Goal: Information Seeking & Learning: Learn about a topic

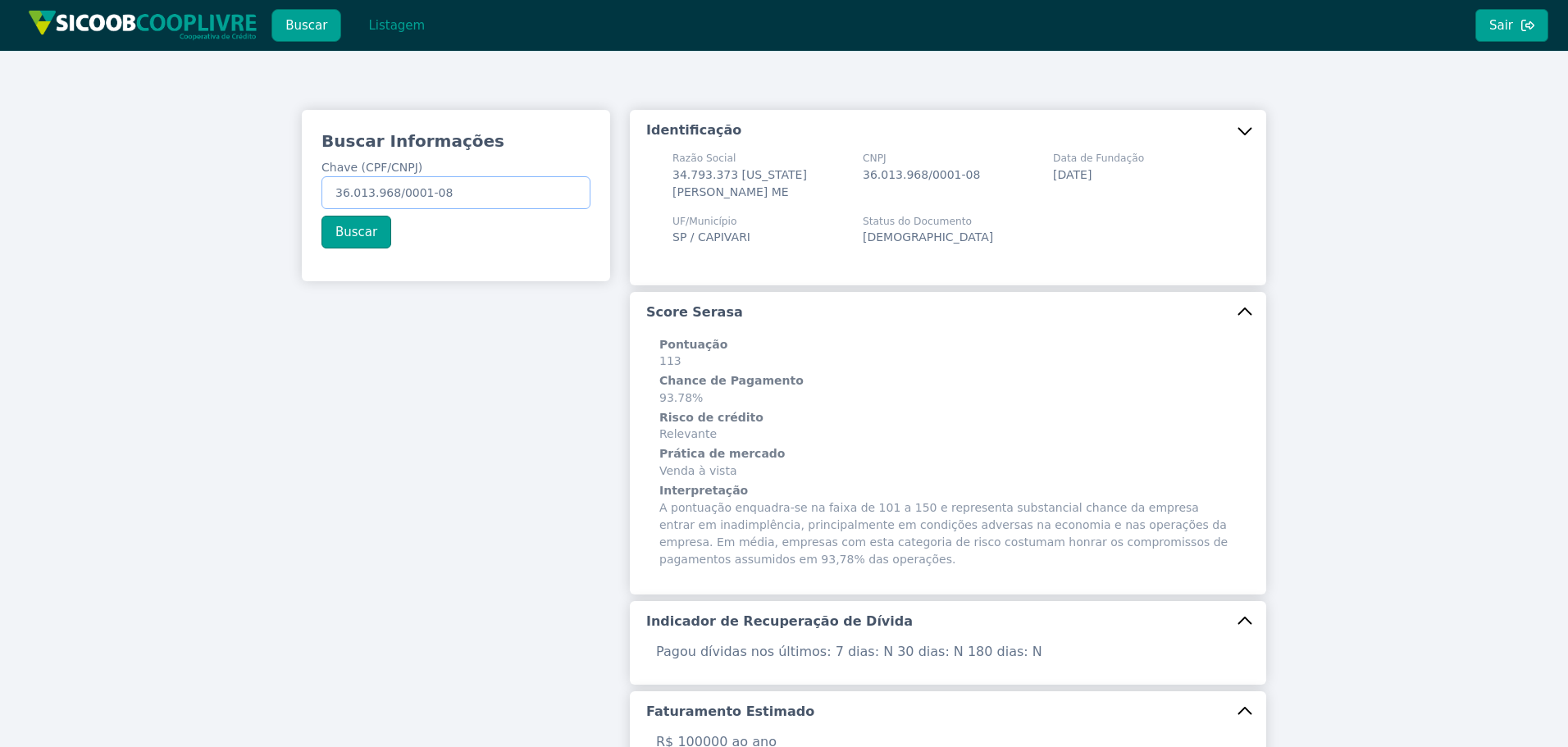
drag, startPoint x: 395, startPoint y: 190, endPoint x: 120, endPoint y: 132, distance: 281.0
click at [120, 132] on div "Buscar Informações Chave (CPF/CNPJ) 36.013.968/0001-08 Buscar Identificação Raz…" at bounding box center [784, 678] width 1568 height 1253
paste input "081.727.698-06"
type input "081.727.698-06"
click at [349, 237] on button "Buscar" at bounding box center [356, 232] width 69 height 33
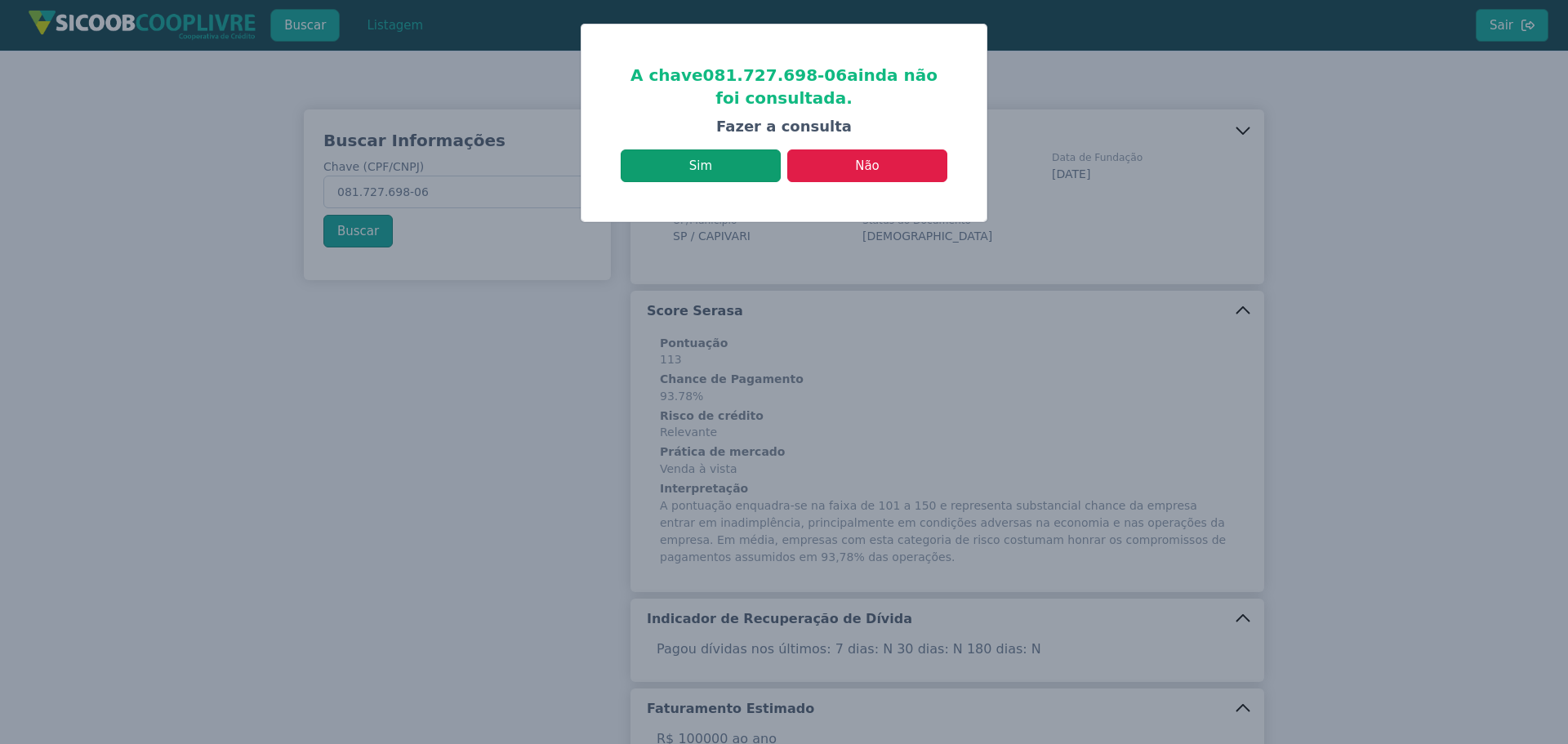
click at [719, 158] on button "Sim" at bounding box center [700, 166] width 160 height 33
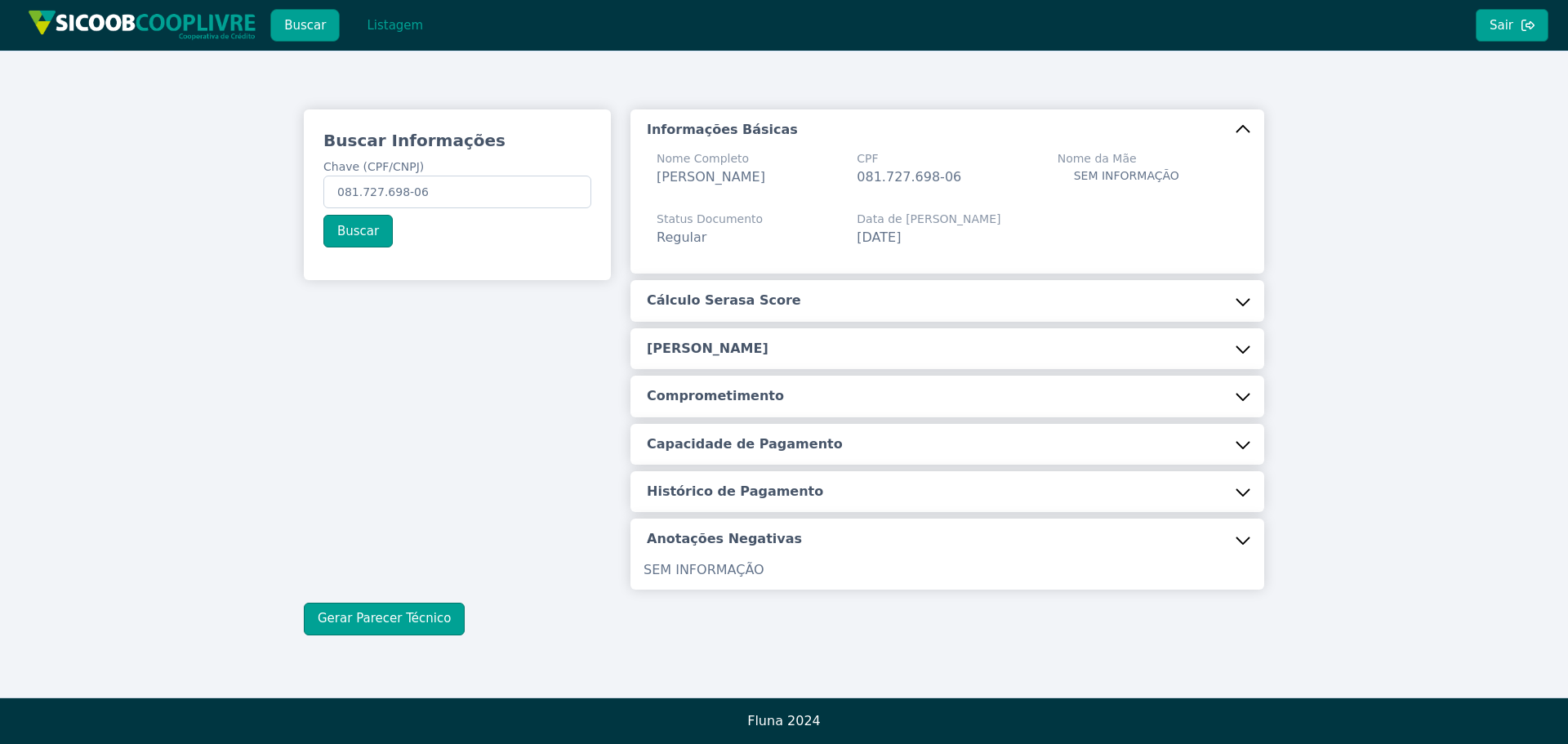
click at [747, 291] on button "Cálculo Serasa Score" at bounding box center [947, 300] width 634 height 41
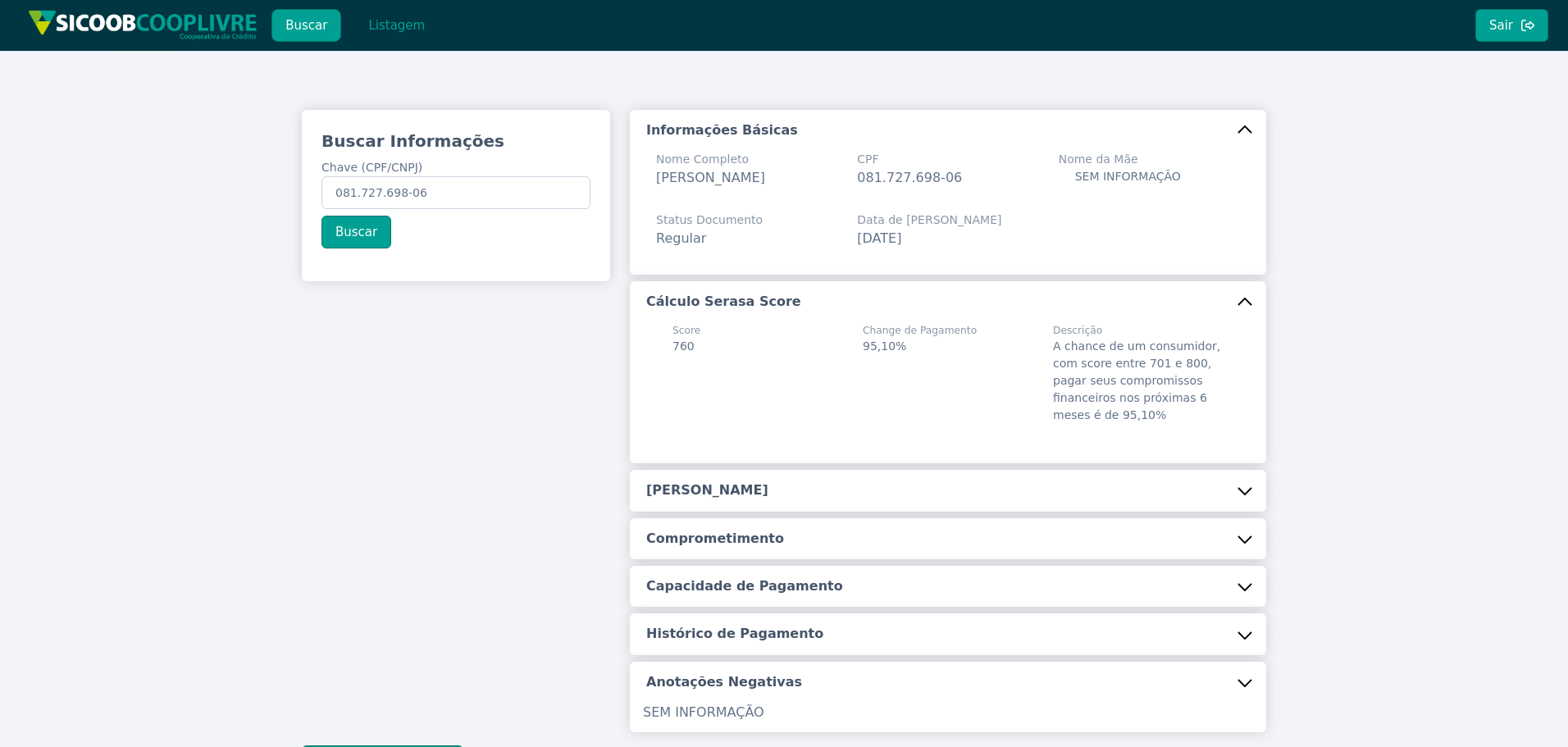
click at [736, 480] on button "[PERSON_NAME]" at bounding box center [947, 489] width 637 height 41
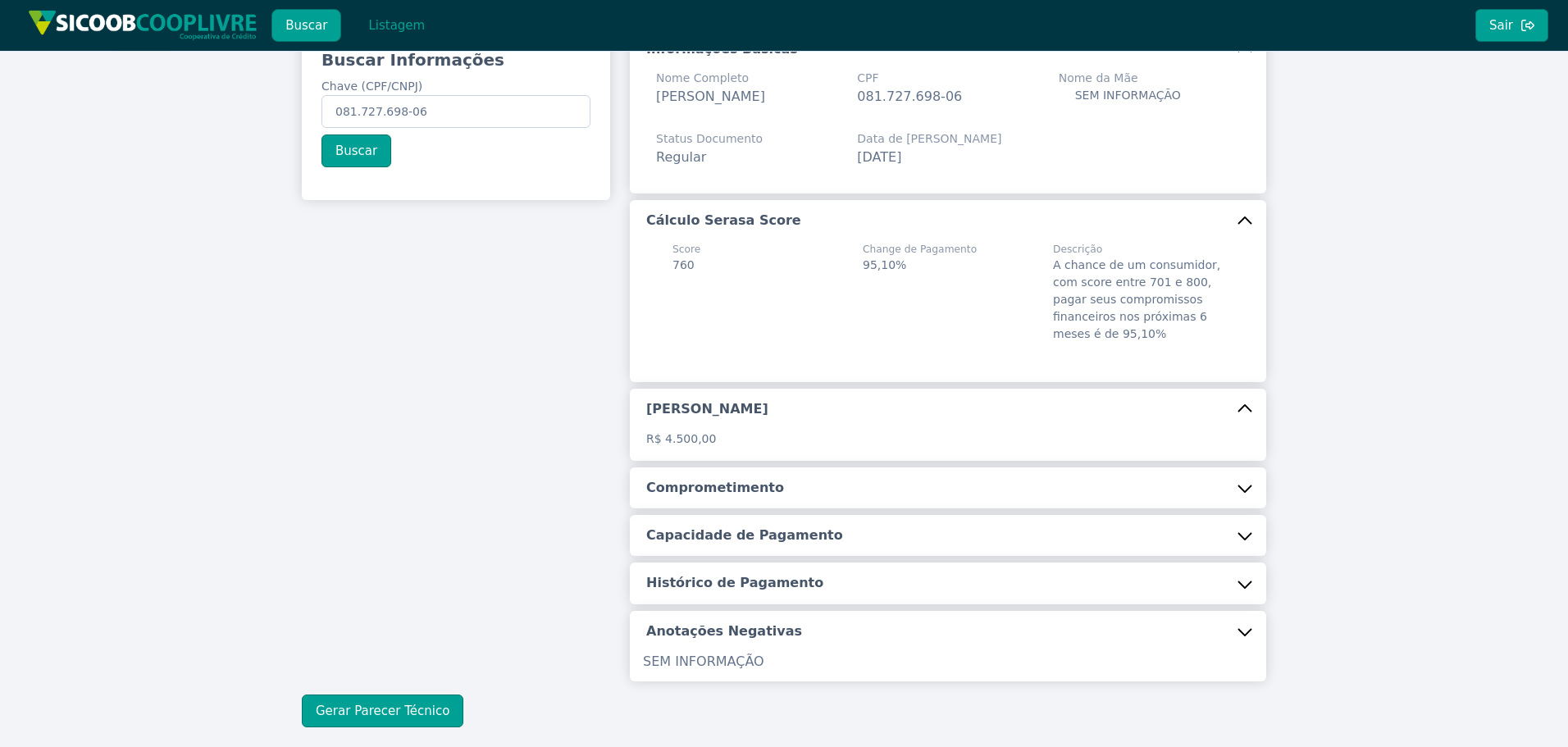
scroll to position [167, 0]
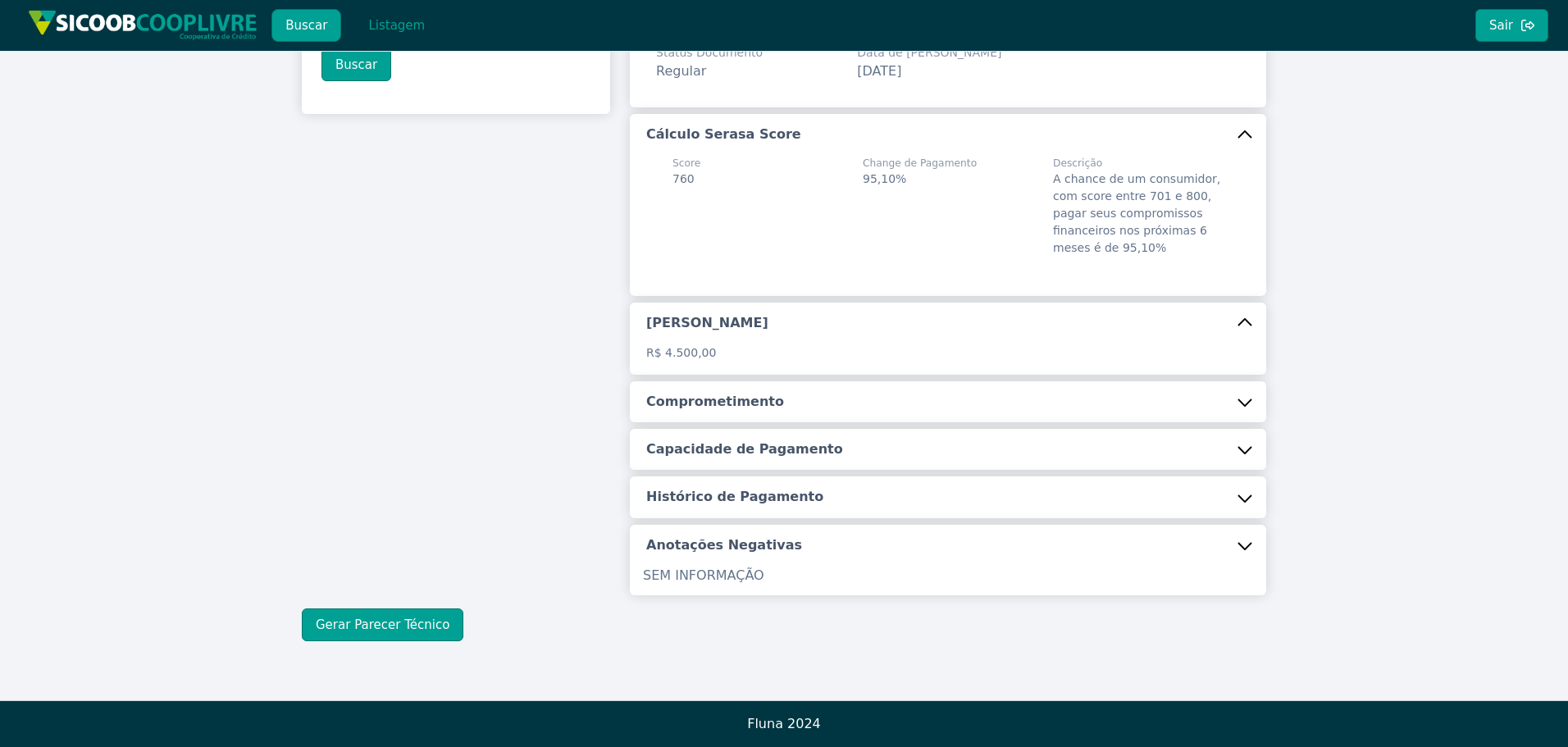
click at [725, 379] on div "Informações Básicas Nome Completo [PERSON_NAME] CPF 081.727.698-06 Nome da Mãe …" at bounding box center [947, 268] width 637 height 653
click at [711, 408] on h5 "Comprometimento" at bounding box center [714, 402] width 138 height 18
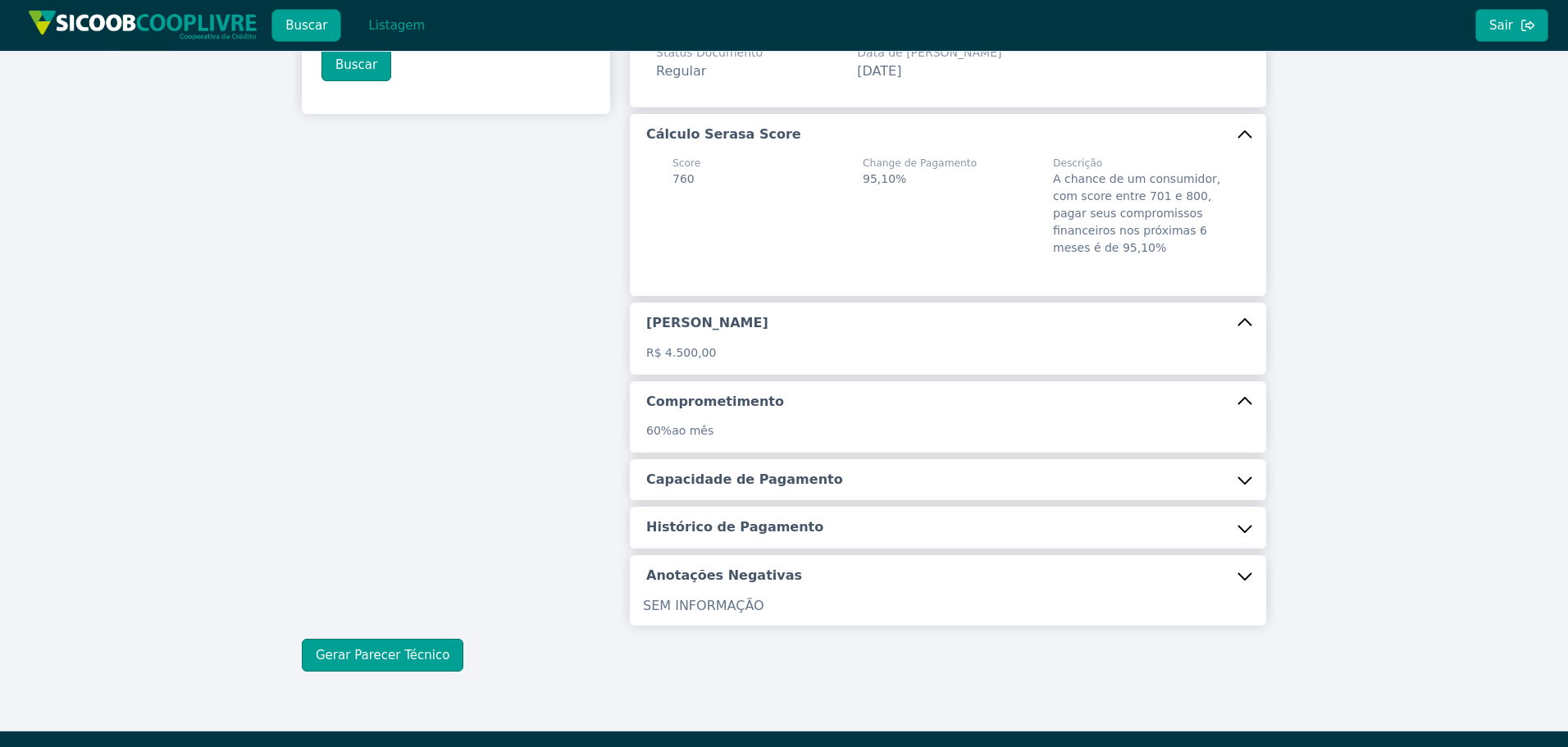
click at [734, 478] on h5 "Capacidade de Pagamento" at bounding box center [743, 479] width 196 height 18
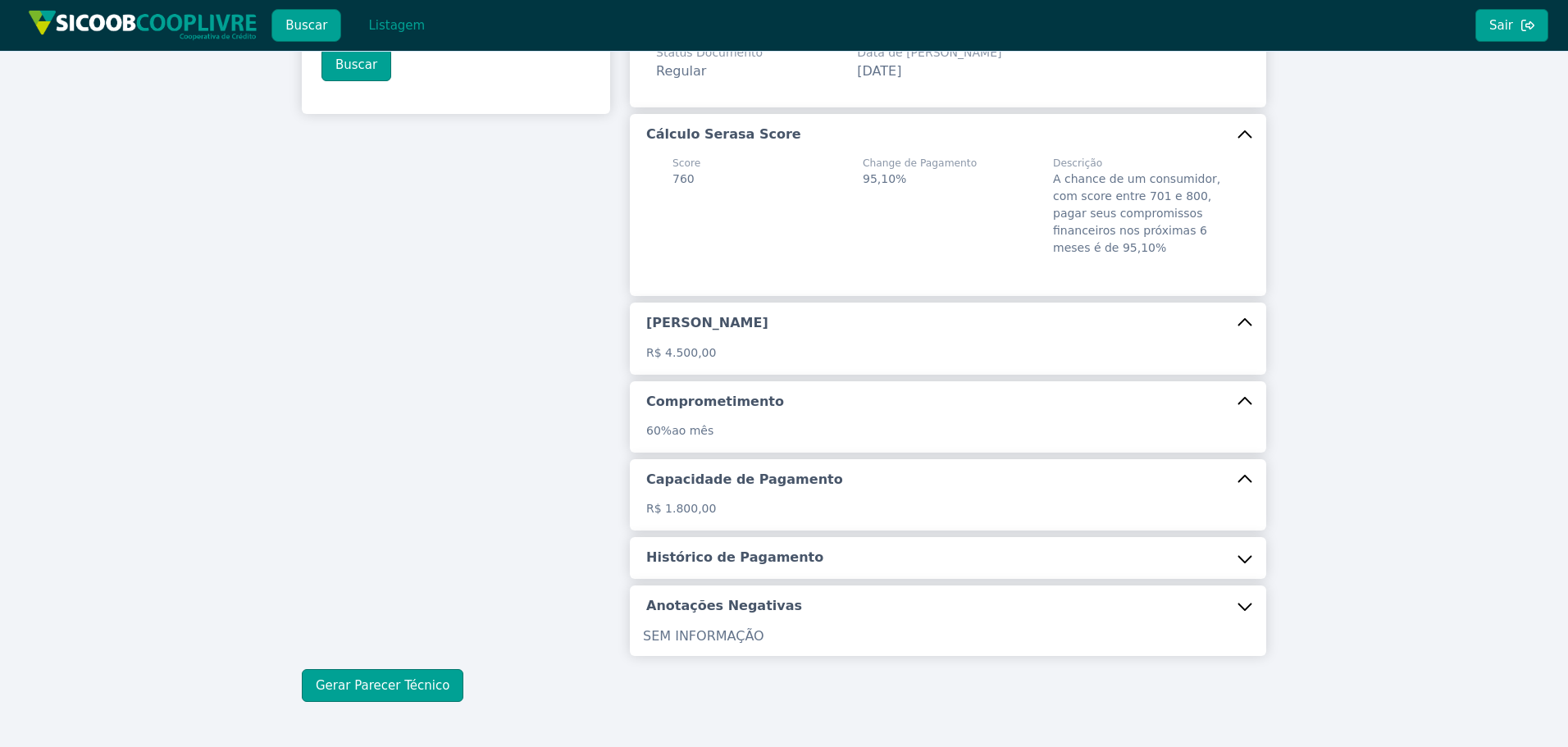
click at [733, 563] on h5 "Histórico de Pagamento" at bounding box center [734, 558] width 177 height 18
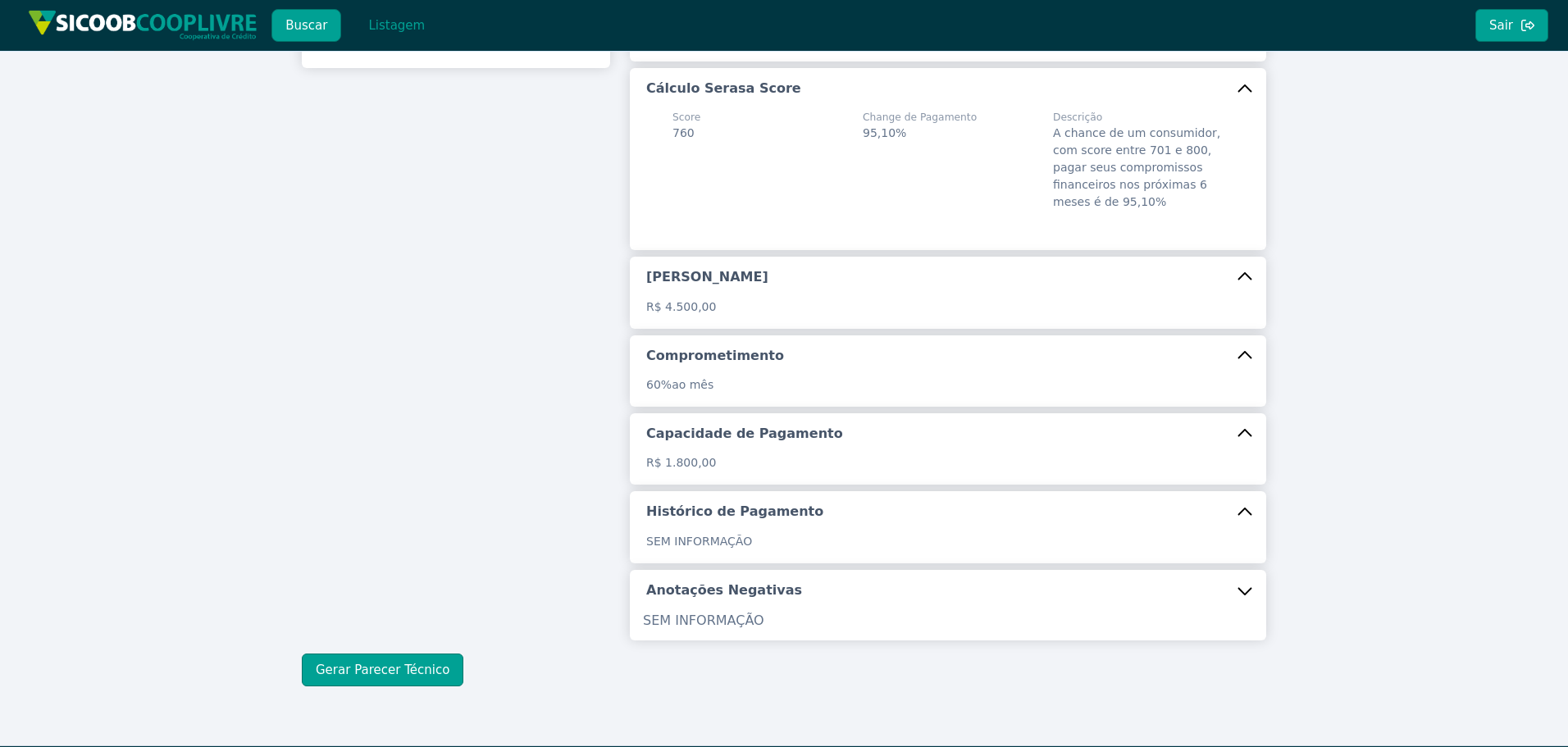
scroll to position [258, 0]
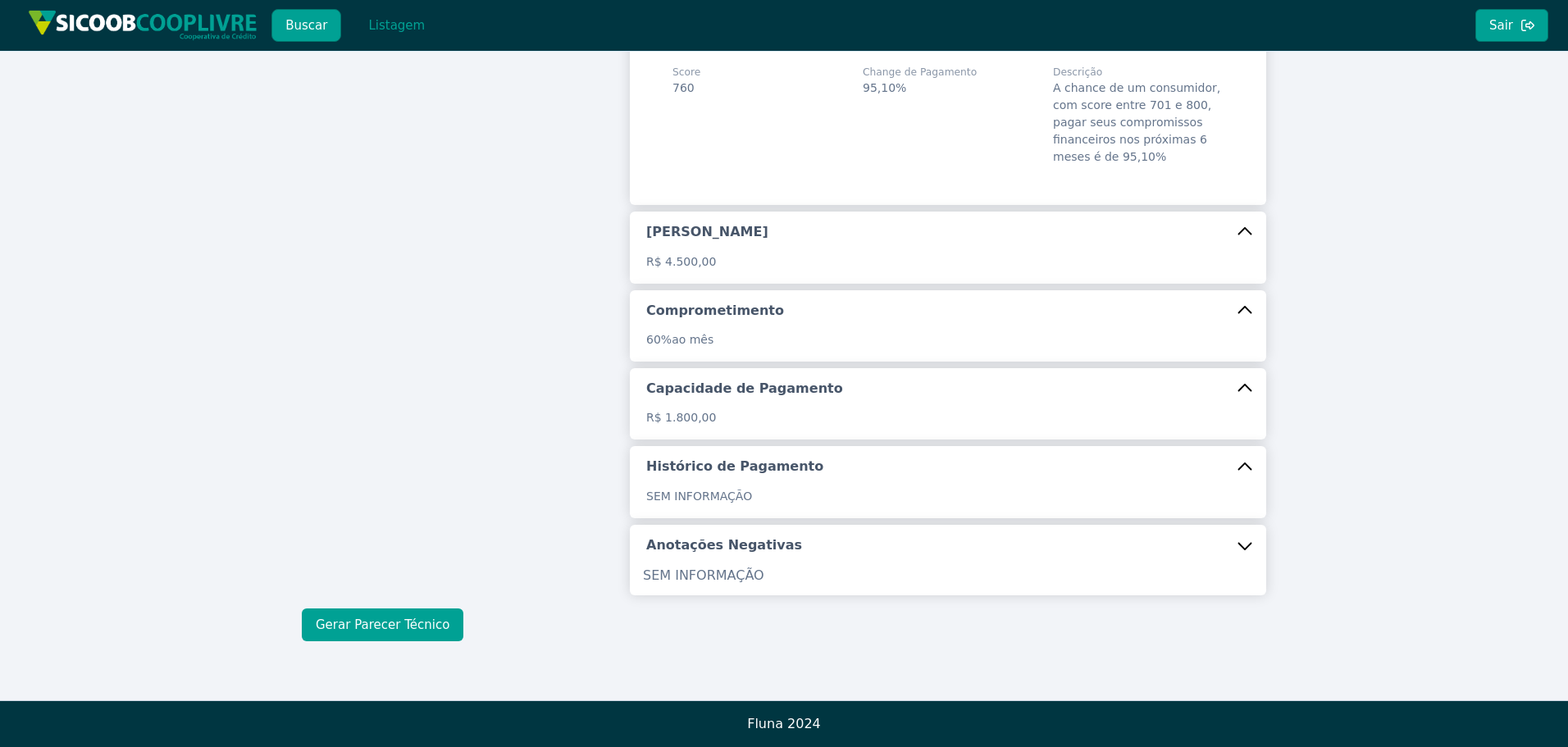
click at [419, 629] on button "Gerar Parecer Técnico" at bounding box center [382, 625] width 162 height 33
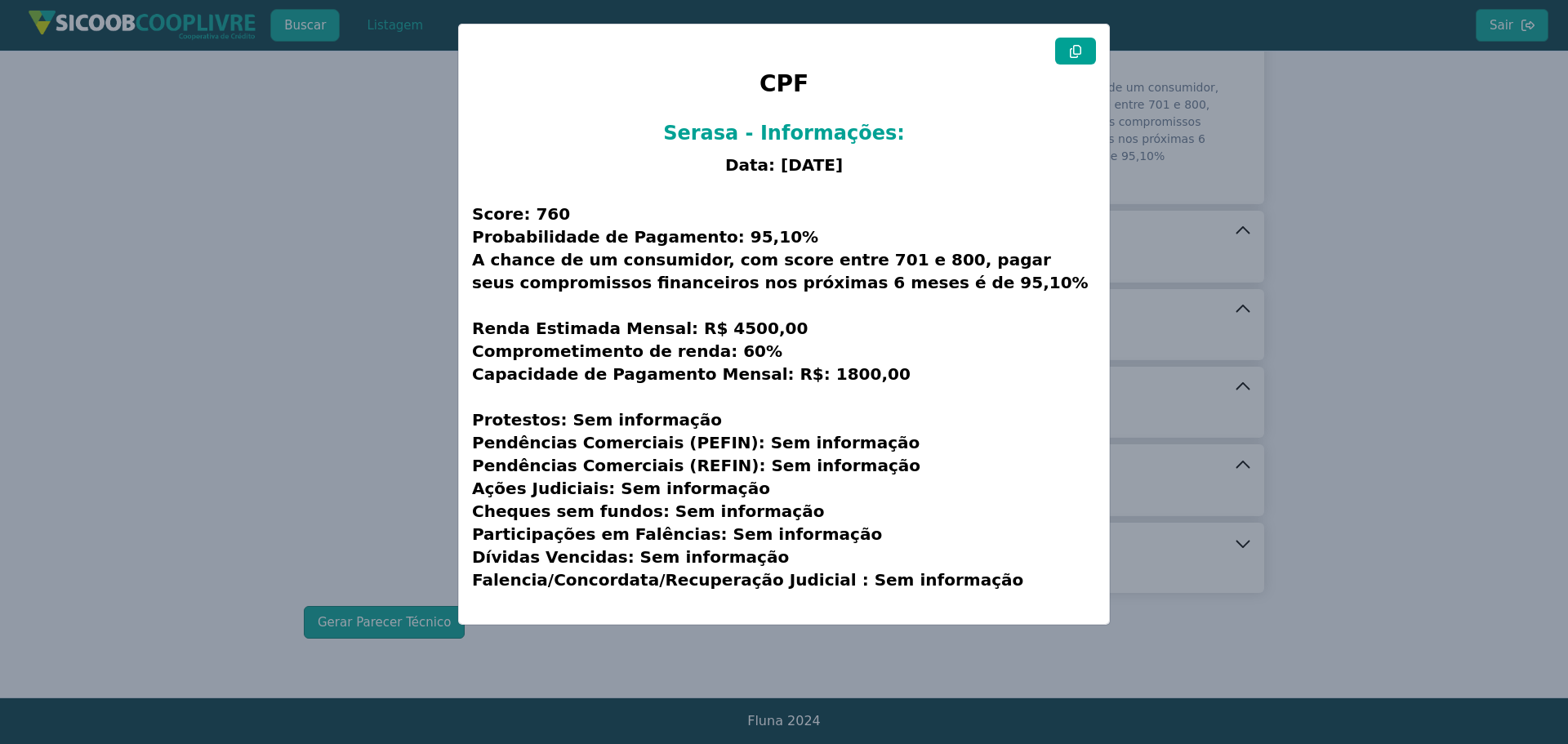
click at [1059, 55] on button at bounding box center [1075, 51] width 41 height 27
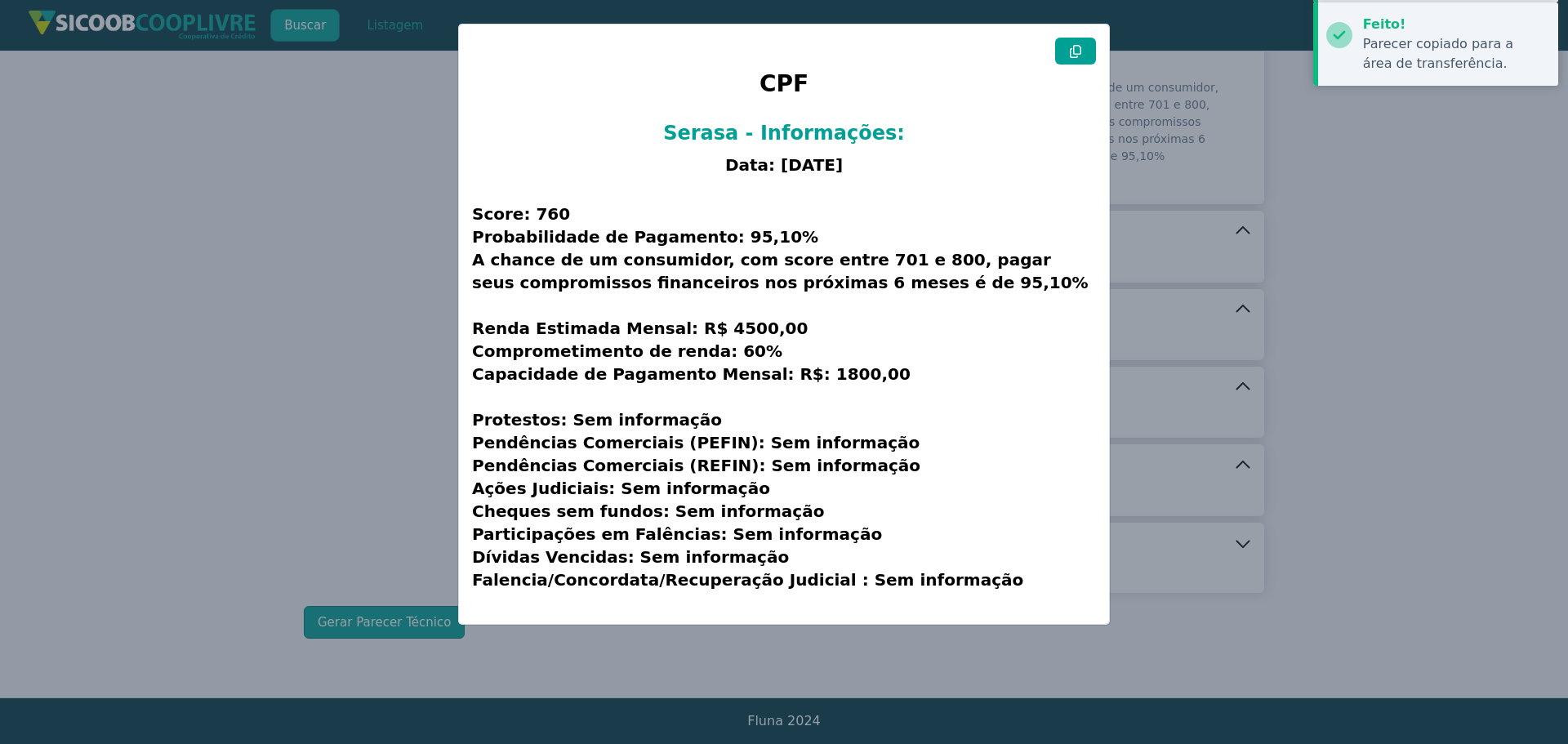
click at [341, 327] on modal-container "CPF Serasa - Informações: Data: [DATE] Score: 760 Probabilidade de Pagamento: 9…" at bounding box center [784, 372] width 1568 height 744
